Goal: Information Seeking & Learning: Check status

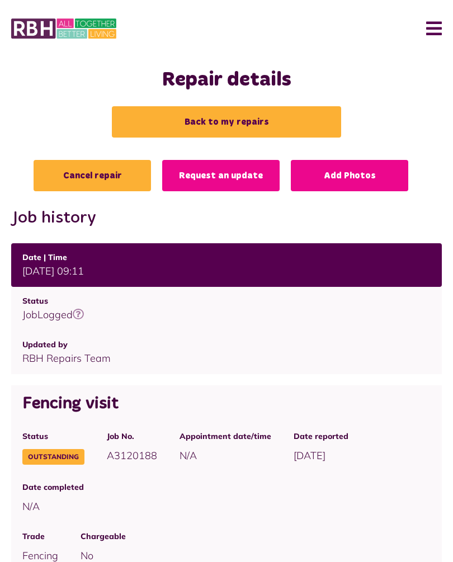
click at [440, 29] on button "Menu" at bounding box center [430, 28] width 24 height 35
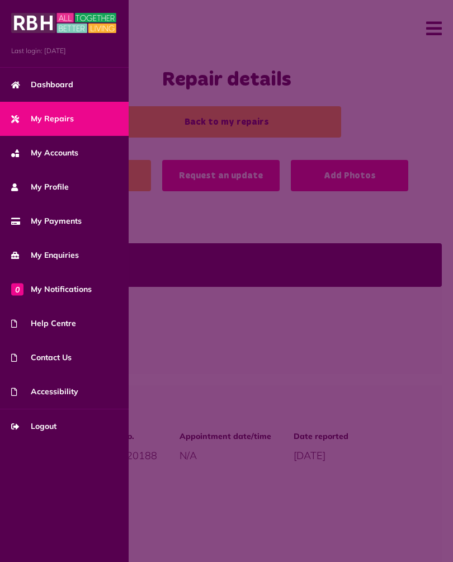
click at [63, 223] on span "My Payments" at bounding box center [46, 221] width 70 height 12
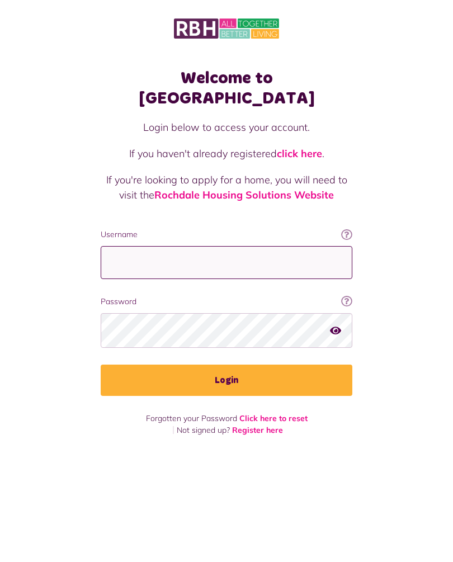
type input "**********"
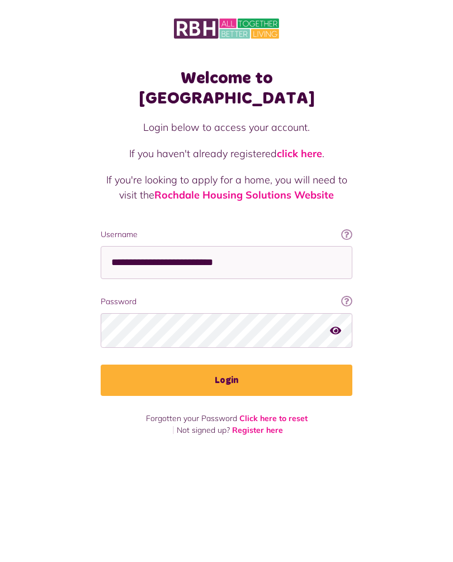
click at [227, 365] on button "Login" at bounding box center [227, 380] width 252 height 31
click at [235, 365] on button "Login" at bounding box center [227, 380] width 252 height 31
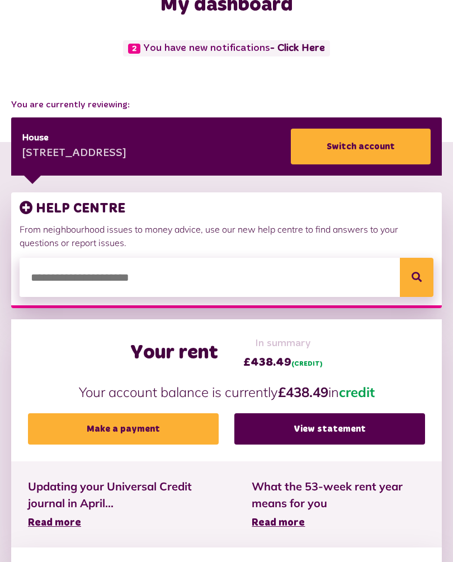
scroll to position [76, 0]
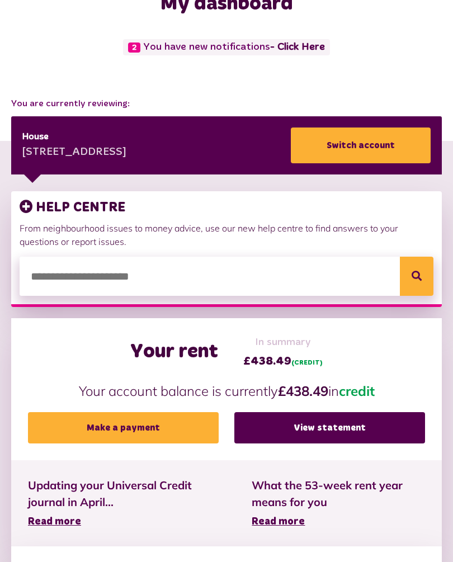
click at [343, 428] on link "View statement" at bounding box center [329, 427] width 191 height 31
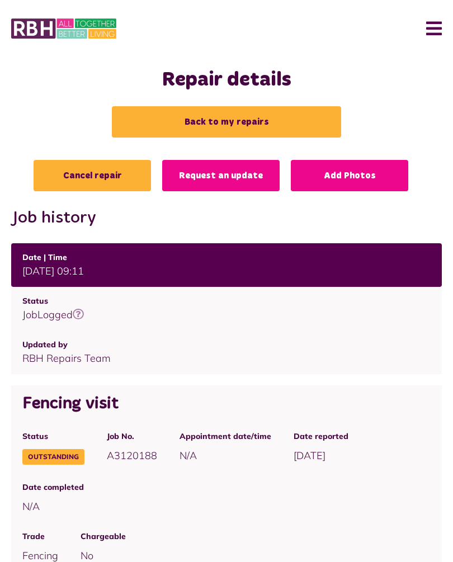
click at [438, 20] on button "Menu" at bounding box center [430, 28] width 24 height 35
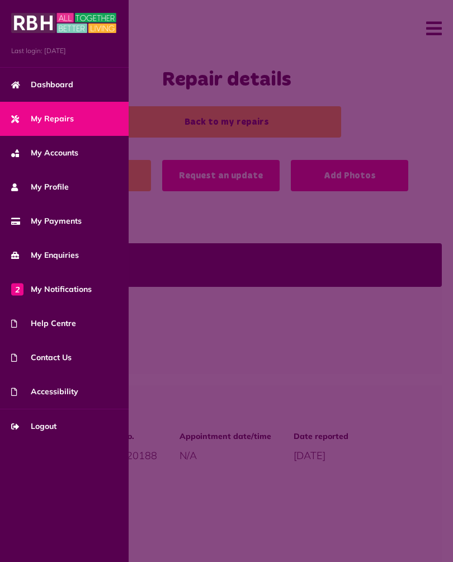
click at [72, 283] on link "2 My Notifications" at bounding box center [64, 289] width 129 height 34
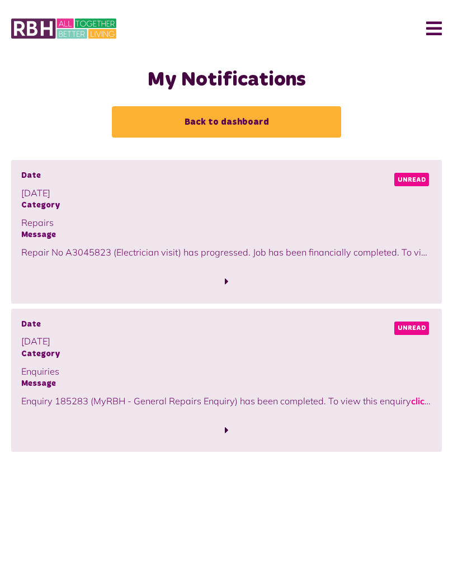
click at [412, 179] on span "Unread" at bounding box center [411, 179] width 35 height 13
click at [411, 181] on span "Unread" at bounding box center [411, 179] width 35 height 13
click at [407, 190] on p "14/08/2025" at bounding box center [226, 192] width 411 height 13
click at [403, 191] on p "14/08/2025" at bounding box center [226, 192] width 411 height 13
click at [406, 194] on p "14/08/2025" at bounding box center [226, 192] width 411 height 13
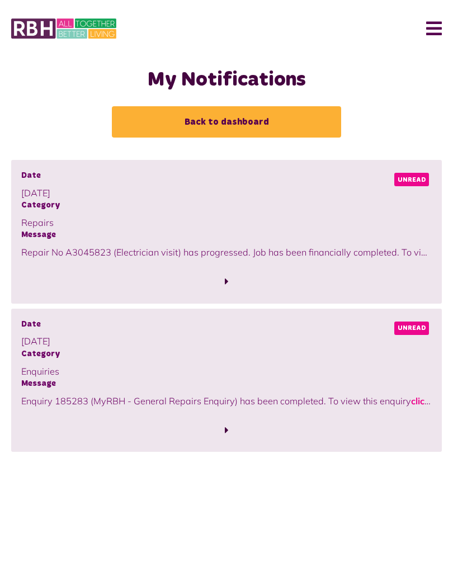
click at [413, 188] on p "14/08/2025" at bounding box center [226, 192] width 411 height 13
click at [407, 180] on span "Unread" at bounding box center [411, 179] width 35 height 13
click at [298, 237] on span "Message" at bounding box center [226, 235] width 411 height 12
click at [296, 241] on div "Message Repair No A3045823 (Electrician visit) has progressed. Job has been fin…" at bounding box center [226, 244] width 411 height 30
click at [291, 246] on p "Repair No A3045823 (Electrician visit) has progressed. Job has been financially…" at bounding box center [226, 252] width 411 height 13
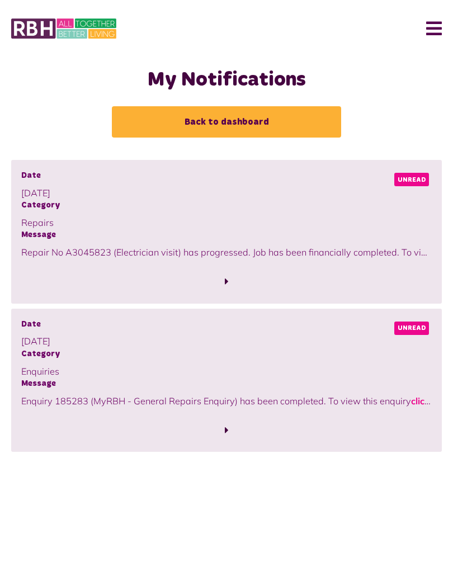
click at [292, 247] on p "Repair No A3045823 (Electrician visit) has progressed. Job has been financially…" at bounding box center [226, 252] width 411 height 13
click at [310, 248] on p "Repair No A3045823 (Electrician visit) has progressed. Job has been financially…" at bounding box center [226, 252] width 411 height 13
click at [419, 323] on span "Unread" at bounding box center [411, 328] width 35 height 13
click at [414, 325] on span "Unread" at bounding box center [411, 328] width 35 height 13
click at [406, 329] on span "Unread" at bounding box center [411, 328] width 35 height 13
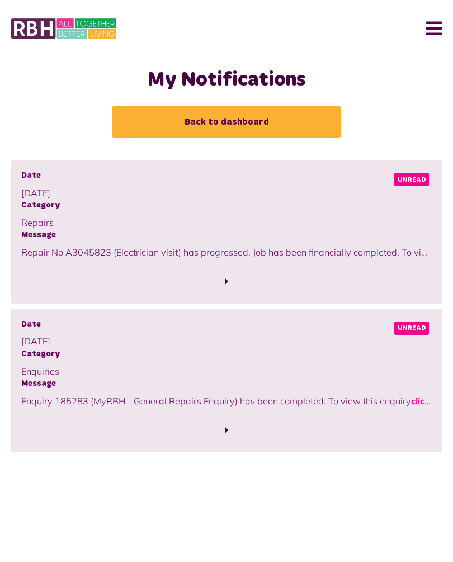
click at [407, 332] on span "Unread" at bounding box center [411, 328] width 35 height 13
click at [409, 247] on p "Repair No A3045823 (Electrician visit) has progressed. Job has been financially…" at bounding box center [226, 252] width 411 height 13
click at [412, 252] on p "Repair No A3045823 (Electrician visit) has progressed. Job has been financially…" at bounding box center [226, 252] width 411 height 13
click at [226, 284] on span at bounding box center [227, 281] width 4 height 10
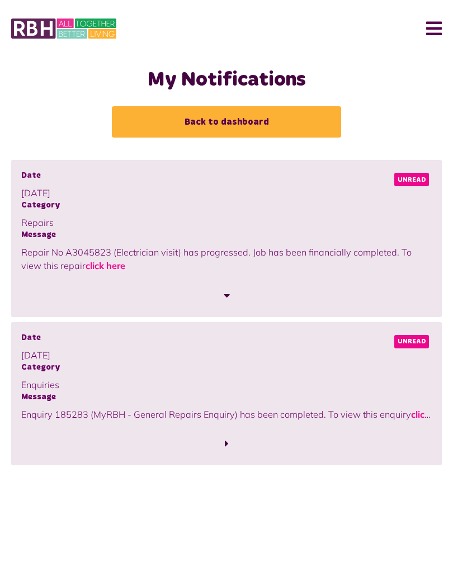
click at [101, 263] on link "click here" at bounding box center [106, 265] width 40 height 11
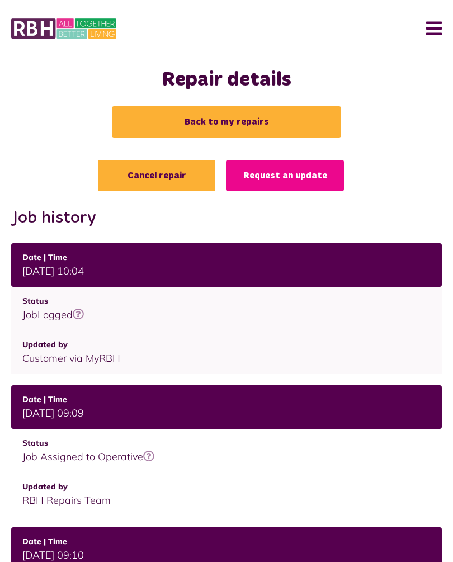
click at [438, 23] on button "Menu" at bounding box center [430, 28] width 24 height 35
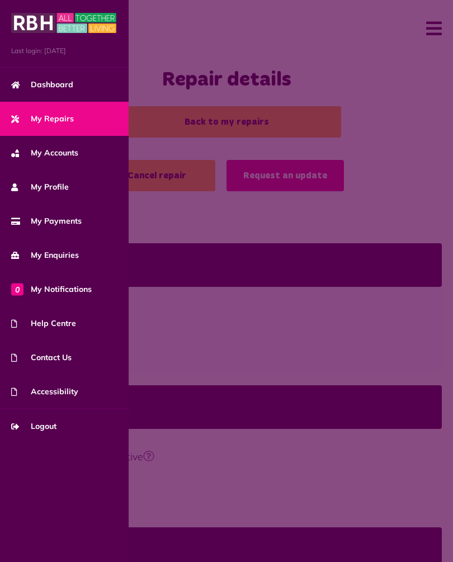
click at [69, 287] on span "0 My Notifications" at bounding box center [51, 290] width 81 height 12
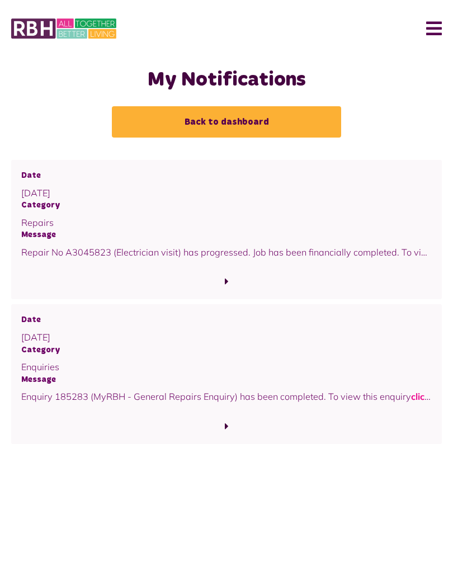
click at [229, 423] on span at bounding box center [226, 426] width 411 height 15
click at [37, 404] on link "click here" at bounding box center [225, 403] width 408 height 25
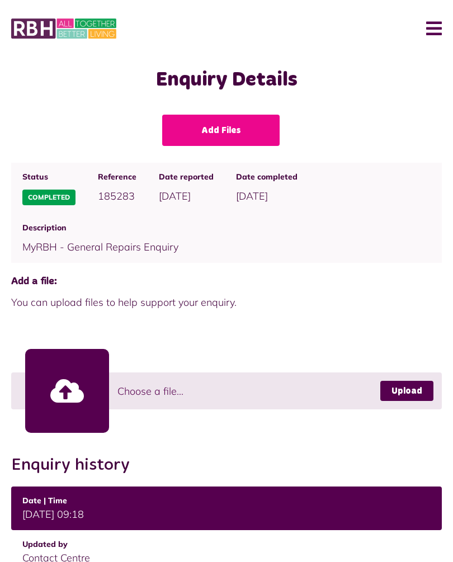
click at [441, 20] on button "Menu" at bounding box center [430, 28] width 24 height 35
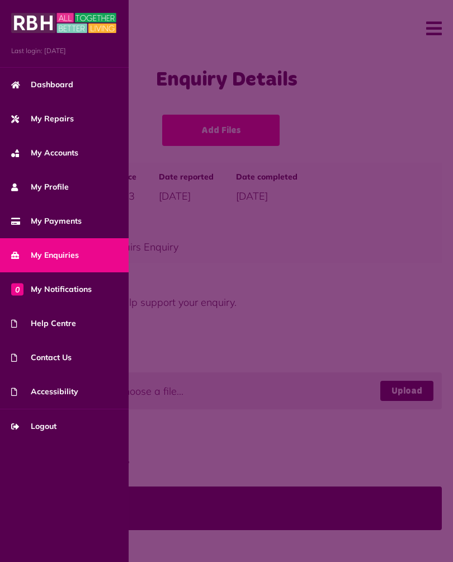
click at [63, 122] on span "My Repairs" at bounding box center [42, 119] width 63 height 12
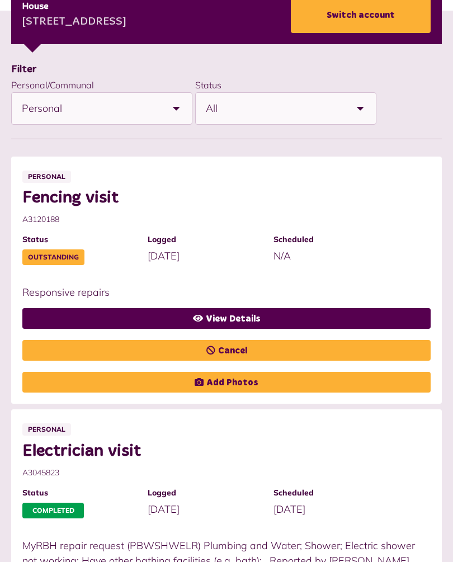
scroll to position [204, 0]
click at [242, 315] on link "View Details" at bounding box center [226, 318] width 408 height 21
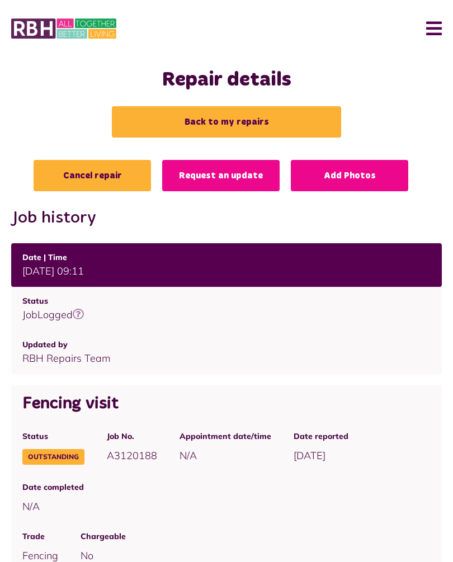
click at [433, 30] on button "Menu" at bounding box center [430, 28] width 24 height 35
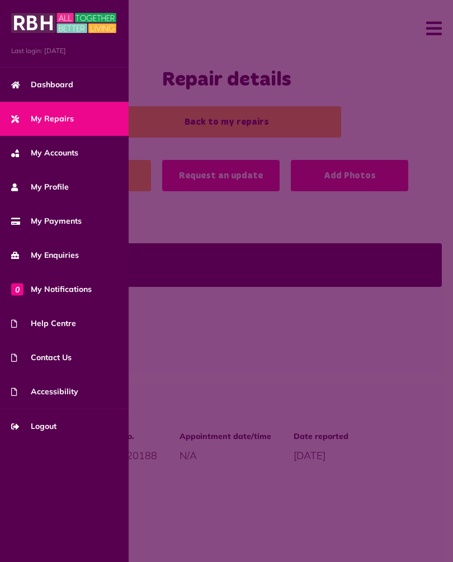
click at [51, 430] on span "Logout" at bounding box center [33, 427] width 45 height 12
